Goal: Contribute content

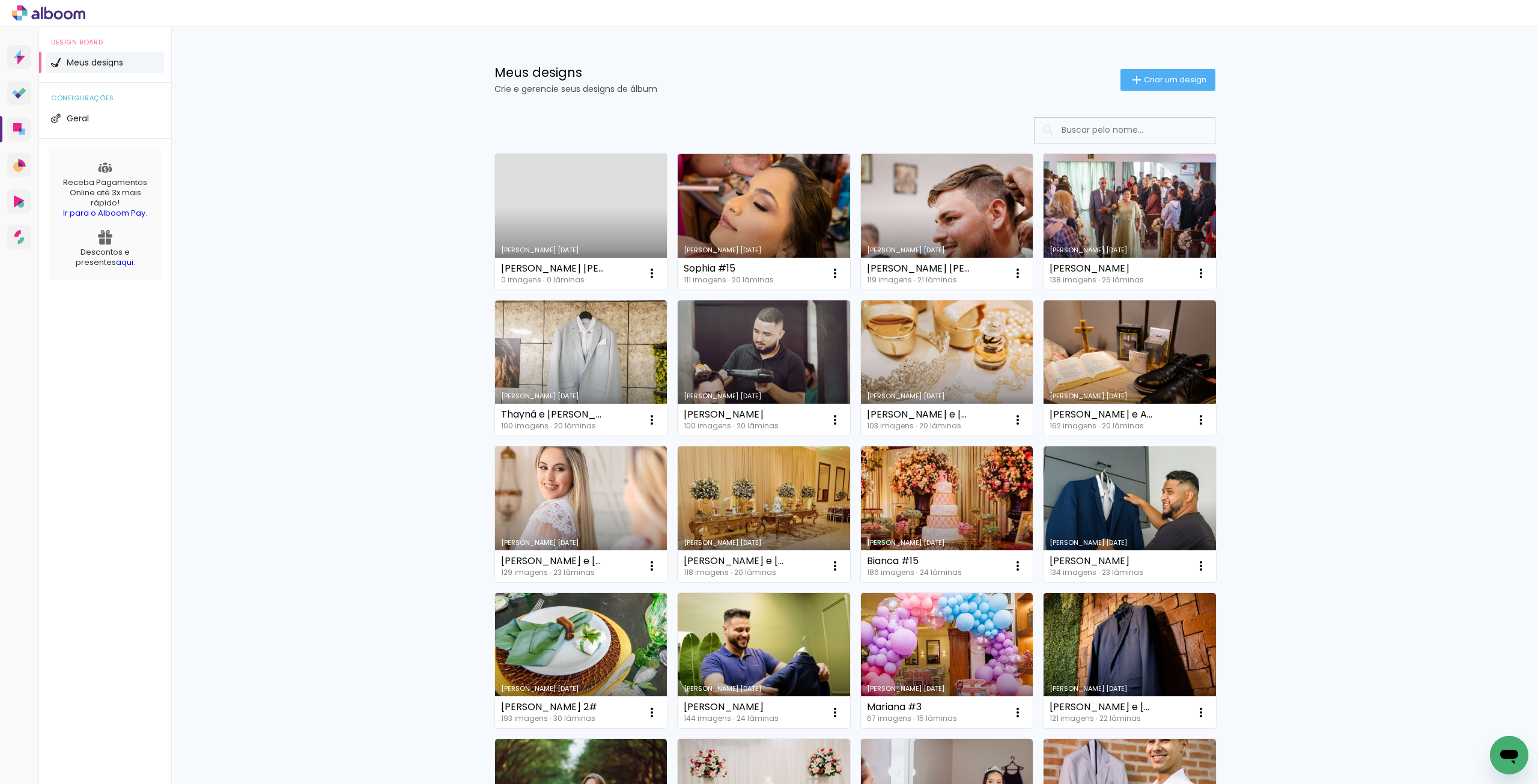
click at [577, 217] on link "[PERSON_NAME] [DATE]" at bounding box center [581, 221] width 172 height 136
